Goal: Transaction & Acquisition: Register for event/course

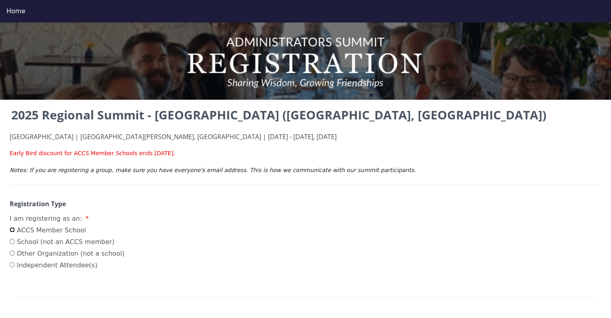
click at [13, 230] on input "ACCS Member School" at bounding box center [12, 229] width 5 height 5
radio input "true"
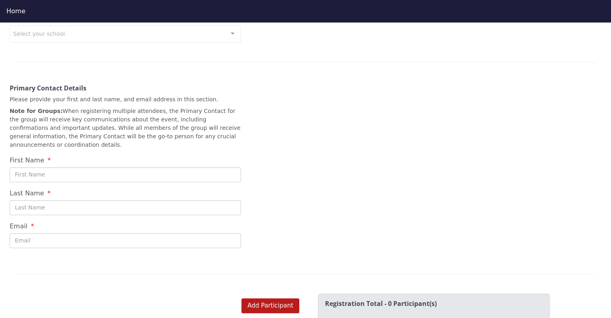
scroll to position [272, 0]
click at [273, 298] on button "Add Participant" at bounding box center [271, 305] width 58 height 15
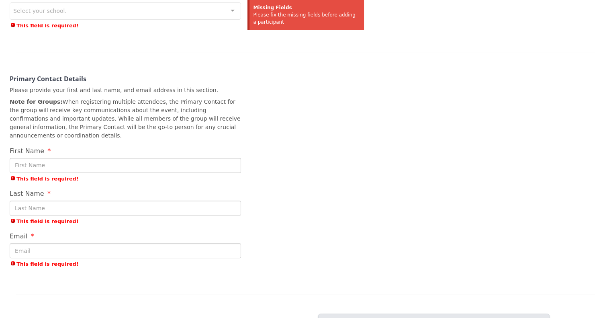
scroll to position [0, 0]
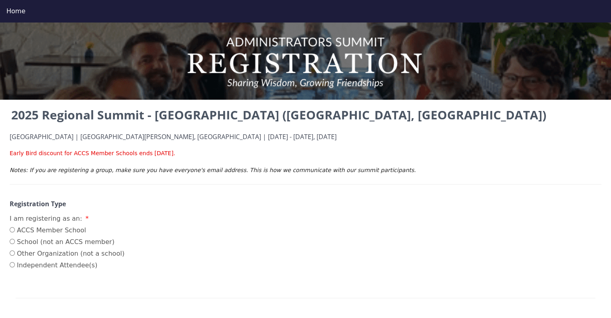
click at [9, 233] on div "2025 Regional Summit - [GEOGRAPHIC_DATA] ([GEOGRAPHIC_DATA], [GEOGRAPHIC_DATA])…" at bounding box center [305, 311] width 611 height 410
click at [11, 230] on input "ACCS Member School" at bounding box center [12, 229] width 5 height 5
radio input "true"
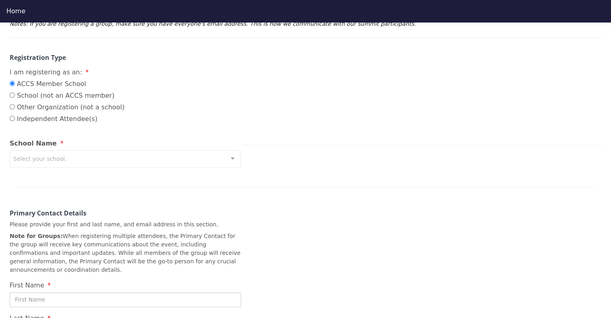
click at [95, 158] on div "Select your school." at bounding box center [126, 158] width 232 height 17
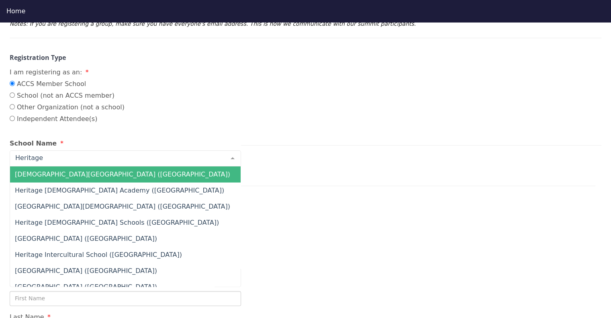
type input "Heritage"
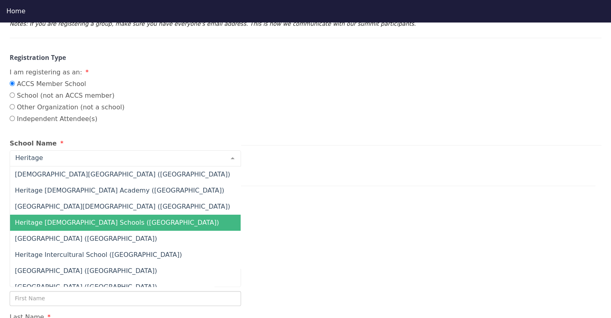
scroll to position [24, 0]
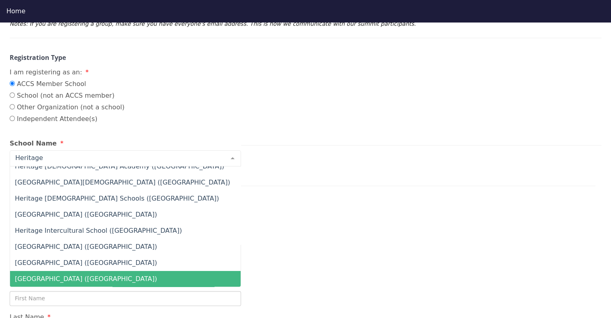
click at [51, 276] on span "Heritage School (TX)" at bounding box center [86, 279] width 142 height 8
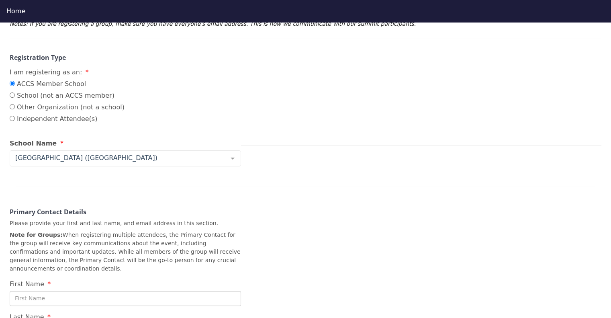
click at [59, 291] on input "First Name" at bounding box center [126, 298] width 232 height 15
type input "Clint"
type input "DuBose"
type input "clint.dubose@heritageschool.org"
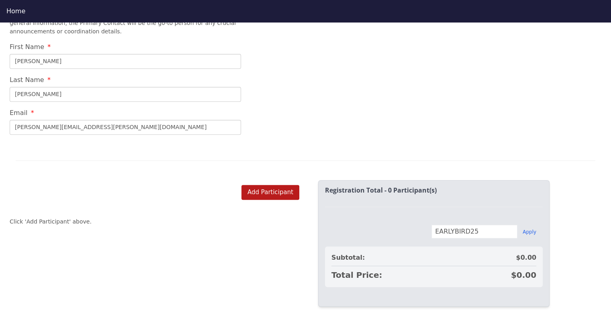
scroll to position [383, 0]
click at [531, 230] on button "Apply" at bounding box center [530, 233] width 14 height 6
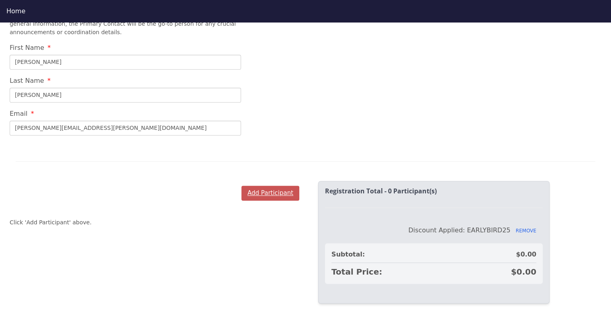
click at [275, 186] on button "Add Participant" at bounding box center [271, 193] width 58 height 15
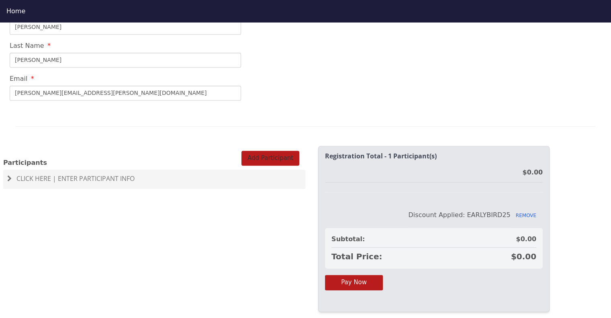
scroll to position [431, 0]
